Goal: Transaction & Acquisition: Book appointment/travel/reservation

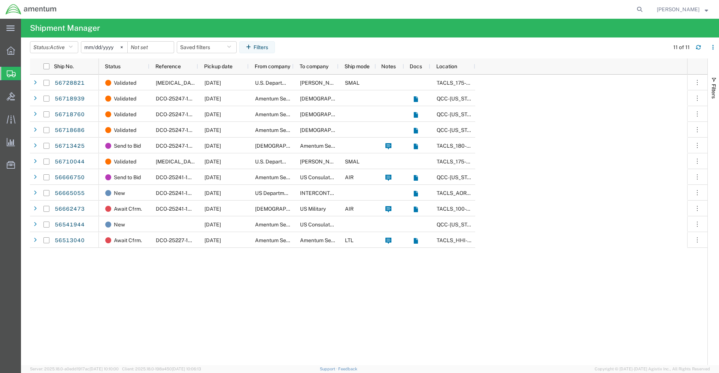
click at [27, 75] on span "Shipments" at bounding box center [24, 73] width 6 height 15
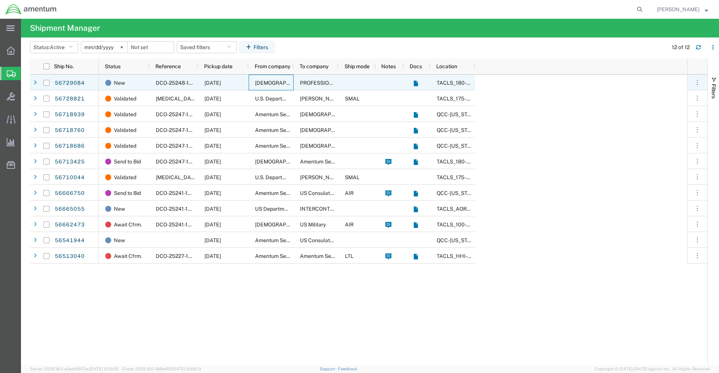
click at [272, 85] on span "U.S. Army" at bounding box center [291, 83] width 72 height 6
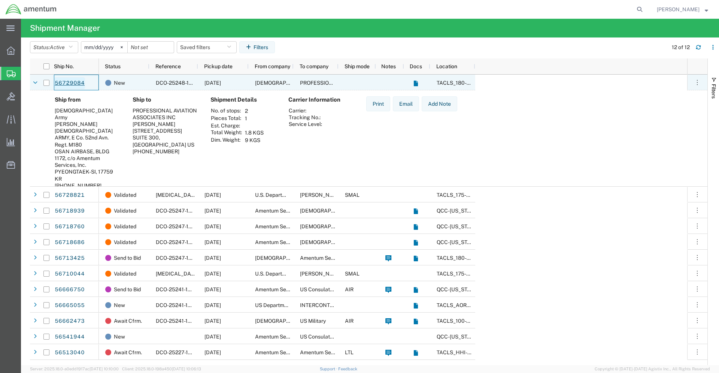
click at [72, 83] on link "56729084" at bounding box center [69, 83] width 31 height 12
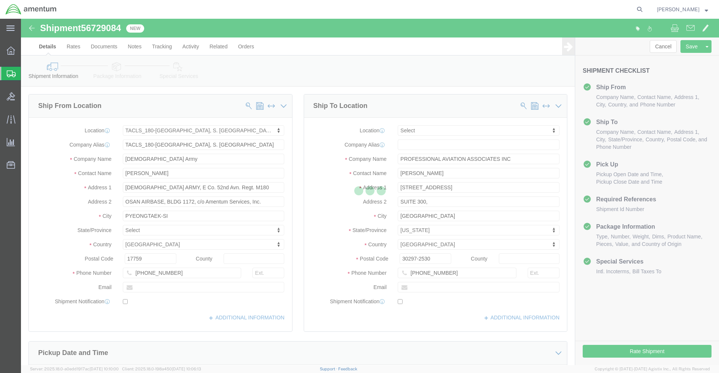
click div
select select "42679"
select select
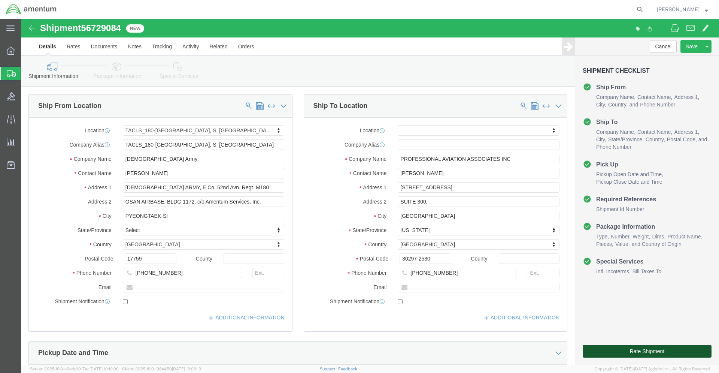
click button "Rate Shipment"
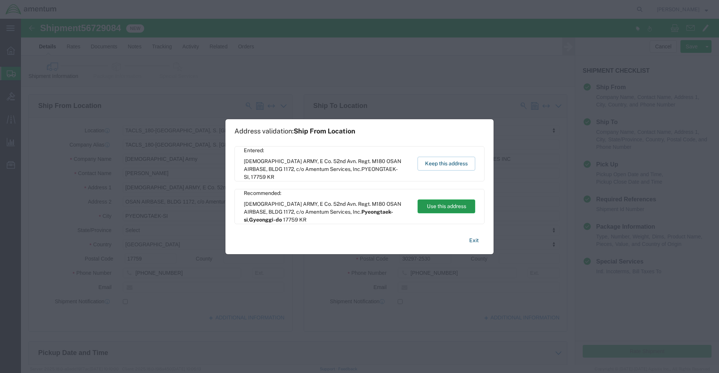
click at [433, 206] on button "Use this address" at bounding box center [447, 206] width 58 height 14
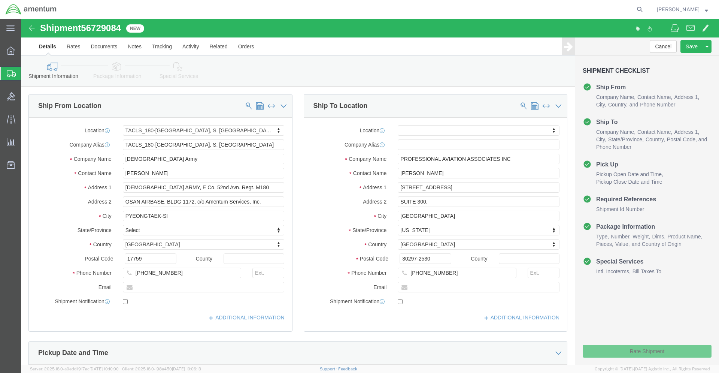
select select "13"
type input "Pyeongtaek-si"
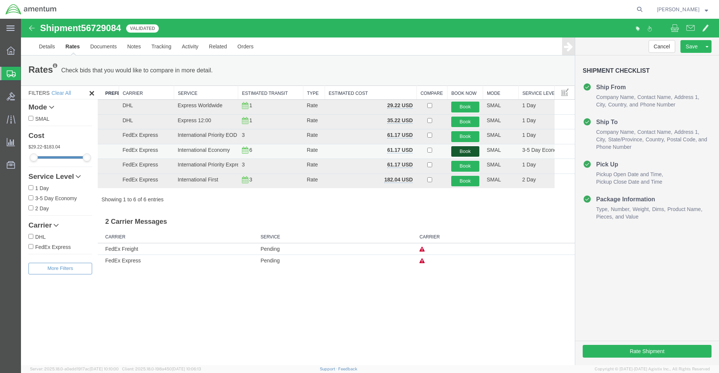
click at [467, 151] on button "Book" at bounding box center [465, 151] width 28 height 11
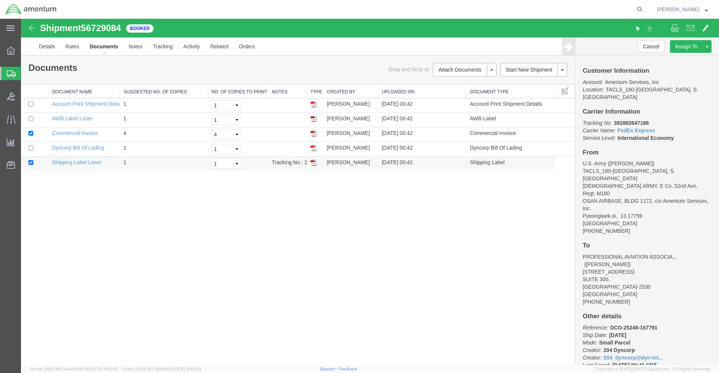
click at [314, 160] on img at bounding box center [313, 163] width 6 height 6
click at [315, 119] on img at bounding box center [313, 119] width 6 height 6
click at [316, 149] on img at bounding box center [313, 148] width 6 height 6
drag, startPoint x: 614, startPoint y: 116, endPoint x: 652, endPoint y: 115, distance: 37.9
click at [652, 119] on p "Tracking No: 392882647186 Carrier Name: FedEx Express FedEx Express Service Lev…" at bounding box center [647, 130] width 129 height 22
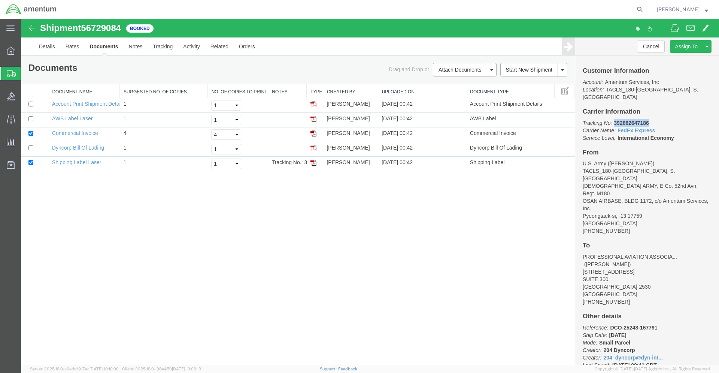
copy b "392882647186"
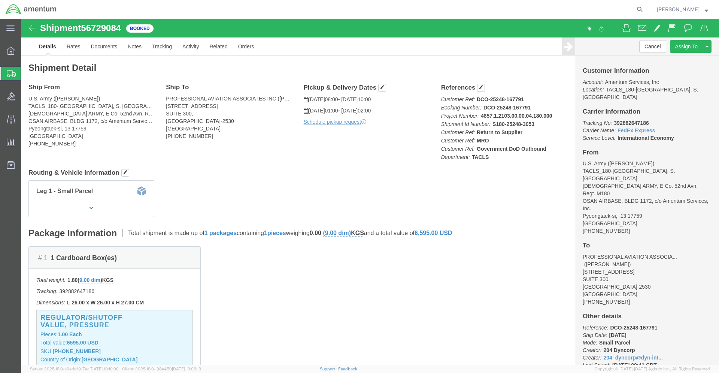
click at [27, 72] on span "Shipments" at bounding box center [24, 73] width 6 height 15
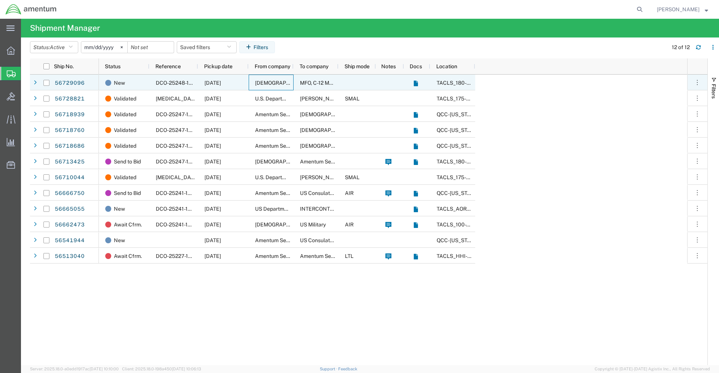
click at [270, 84] on span "[DEMOGRAPHIC_DATA] Army" at bounding box center [291, 83] width 72 height 6
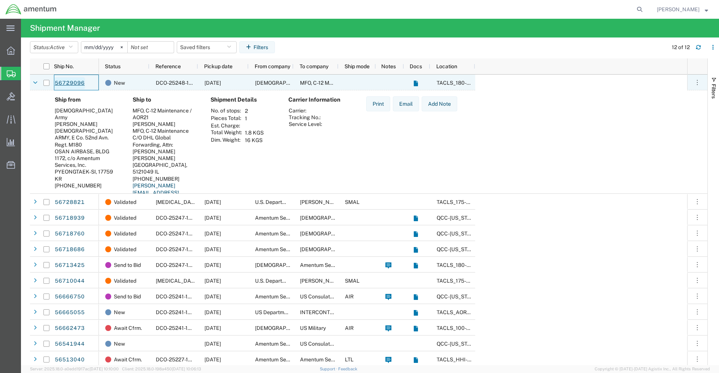
click at [68, 83] on link "56729096" at bounding box center [69, 83] width 31 height 12
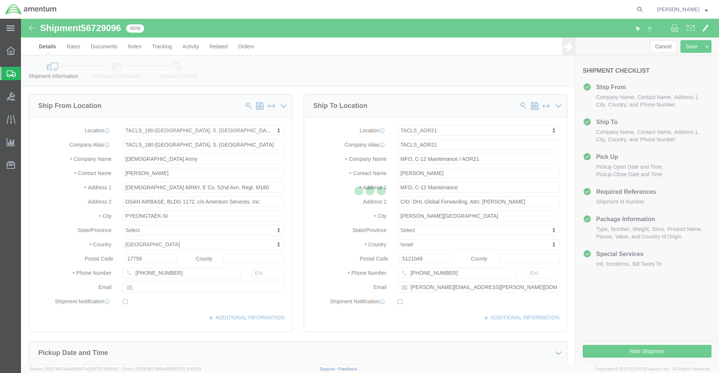
select select "42679"
select select "42740"
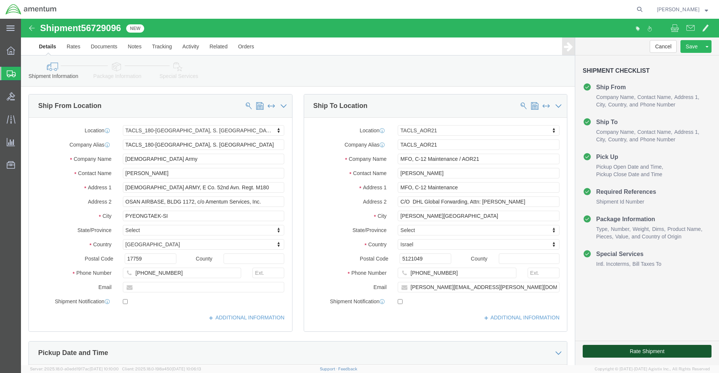
click button "Rate Shipment"
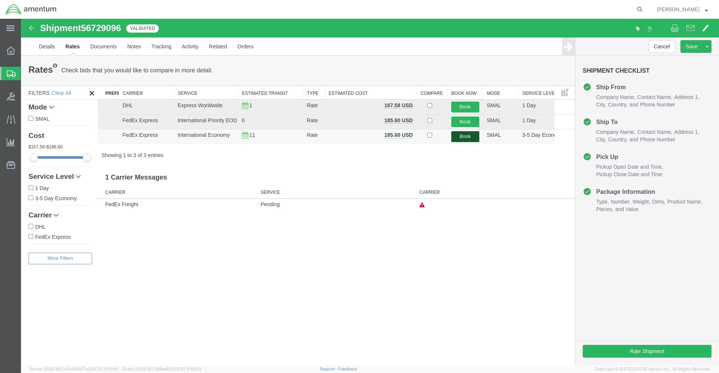
click at [461, 138] on button "Book" at bounding box center [465, 136] width 28 height 11
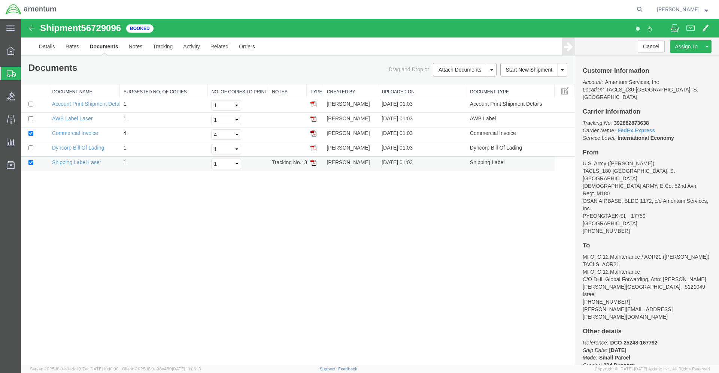
click at [313, 164] on img at bounding box center [313, 163] width 6 height 6
click at [314, 119] on img at bounding box center [313, 119] width 6 height 6
click at [315, 149] on img at bounding box center [313, 148] width 6 height 6
drag, startPoint x: 613, startPoint y: 115, endPoint x: 652, endPoint y: 115, distance: 39.7
click at [652, 119] on p "Tracking No: 392882873638 Carrier Name: FedEx Express FedEx Express Service Lev…" at bounding box center [647, 130] width 129 height 22
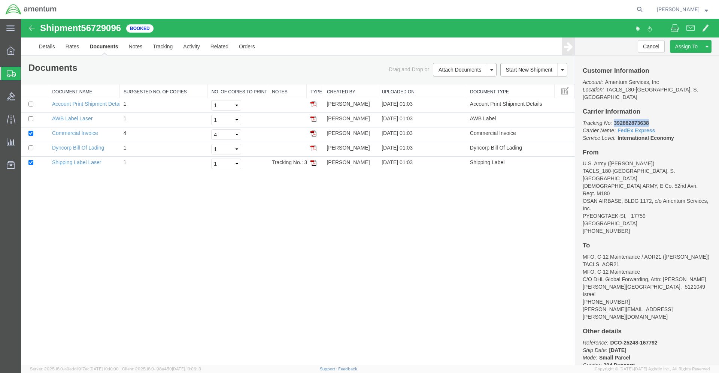
copy p "392882873638"
